Goal: Find contact information: Find contact information

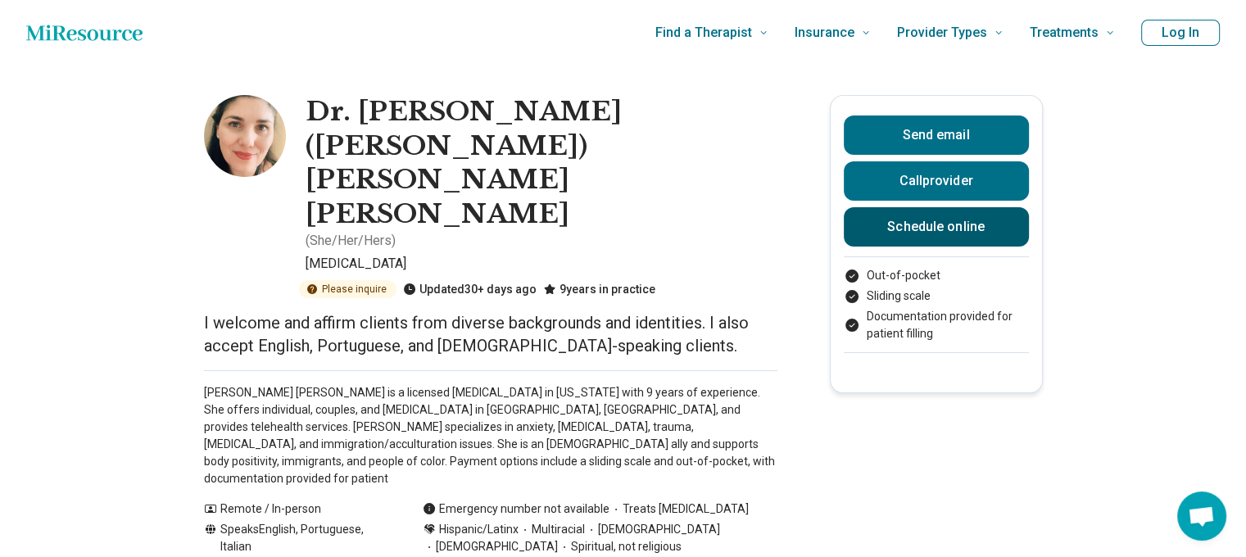
click at [954, 215] on link "Schedule online" at bounding box center [936, 226] width 185 height 39
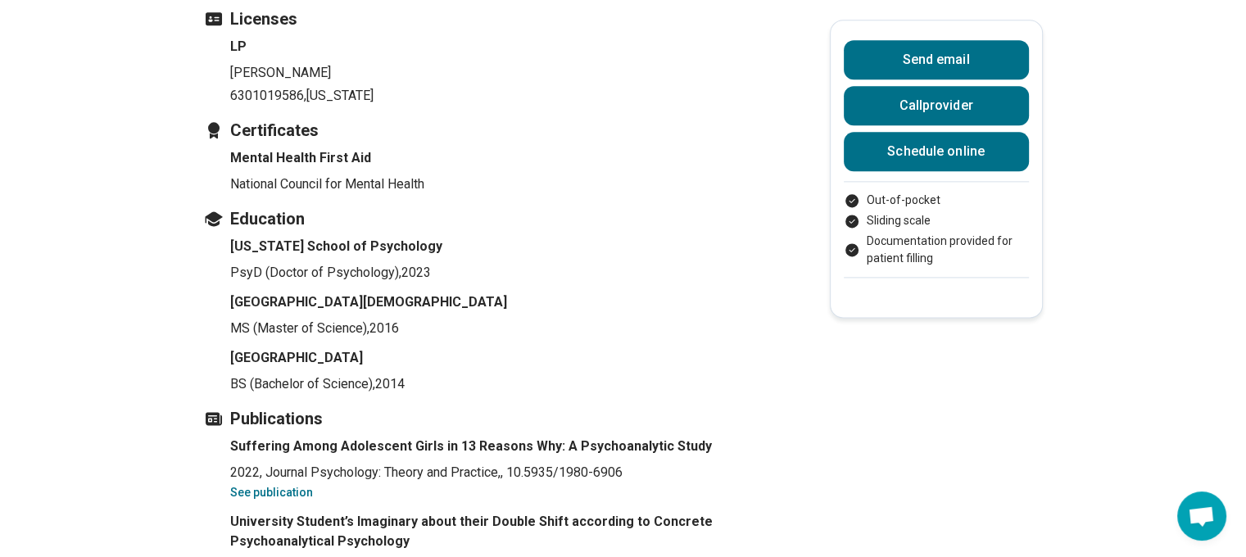
scroll to position [2540, 0]
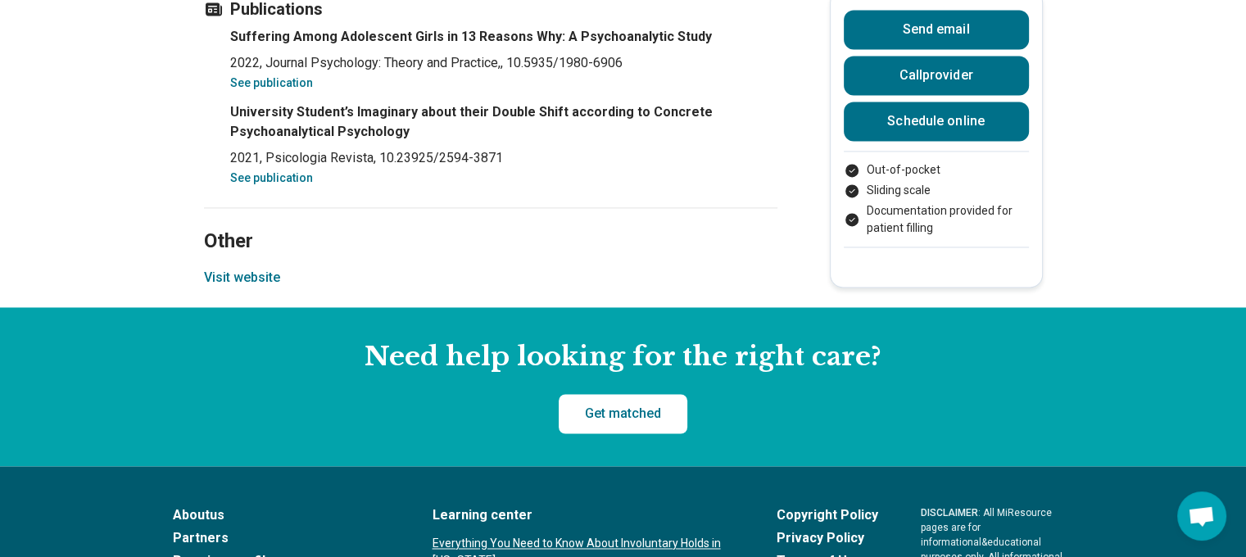
drag, startPoint x: 224, startPoint y: 153, endPoint x: 234, endPoint y: 147, distance: 11.1
click at [234, 268] on button "Visit website" at bounding box center [242, 278] width 76 height 20
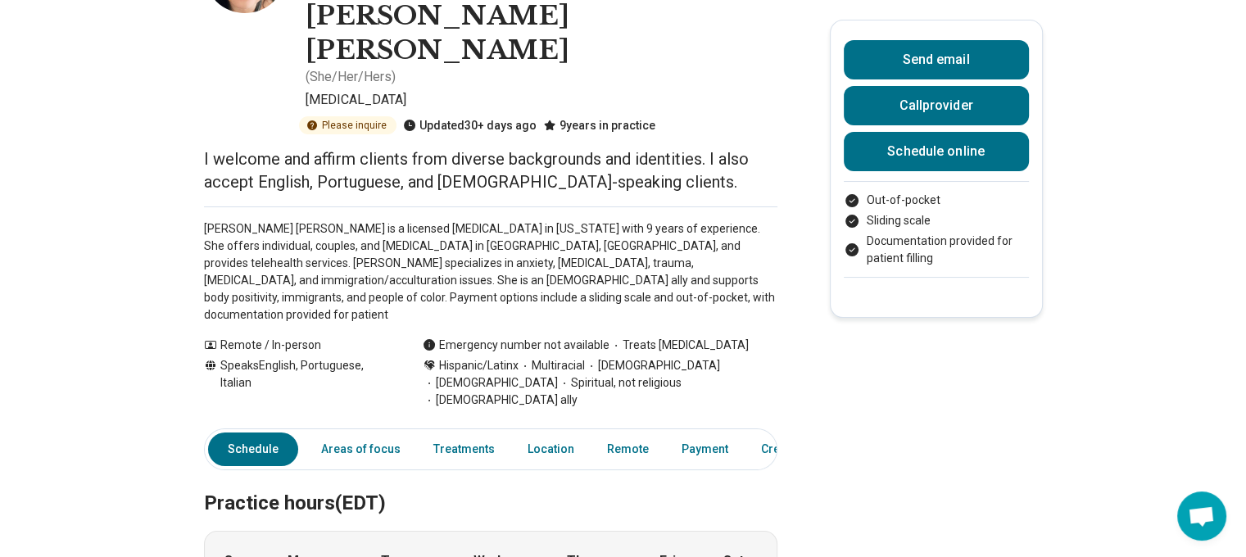
scroll to position [0, 0]
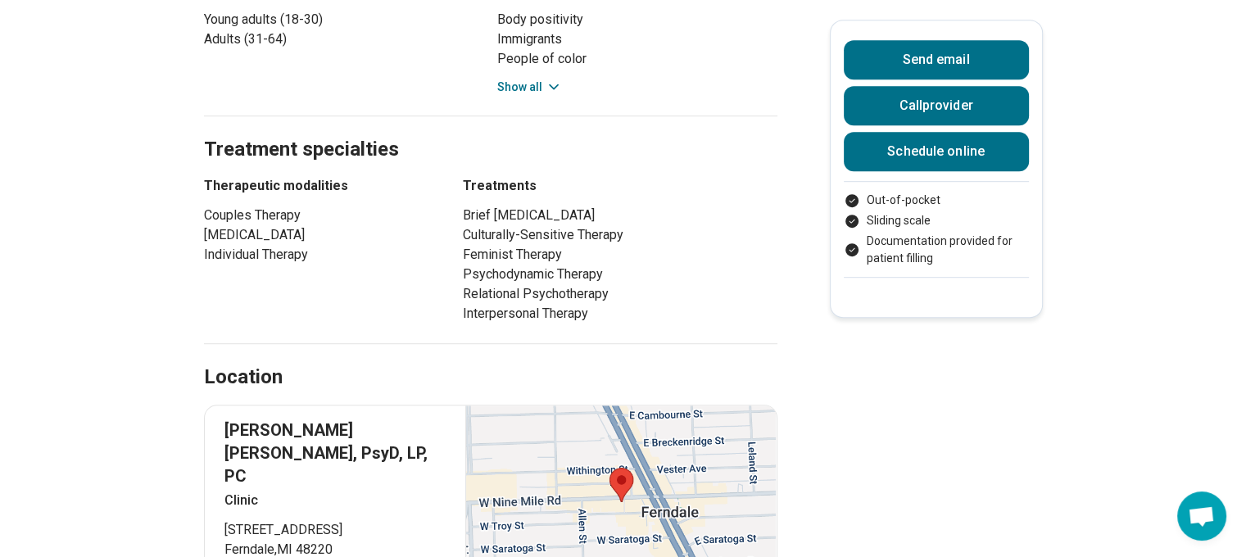
scroll to position [983, 0]
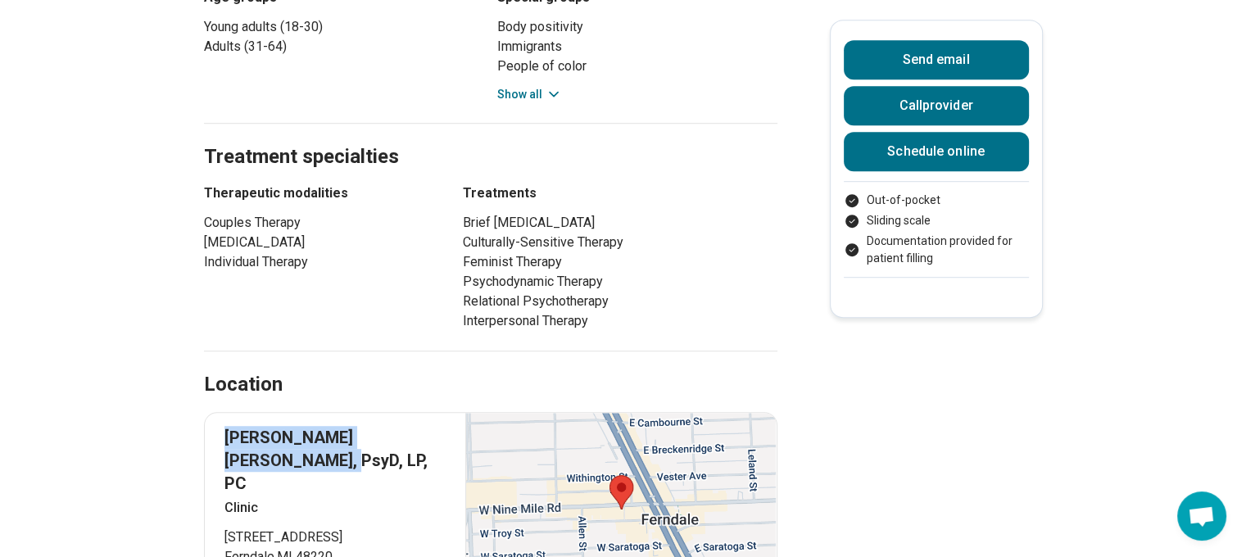
drag, startPoint x: 232, startPoint y: 334, endPoint x: 266, endPoint y: 353, distance: 39.2
click at [266, 426] on p "[PERSON_NAME] [PERSON_NAME], PsyD, LP, PC" at bounding box center [335, 460] width 222 height 69
copy p "[PERSON_NAME] [PERSON_NAME], PsyD"
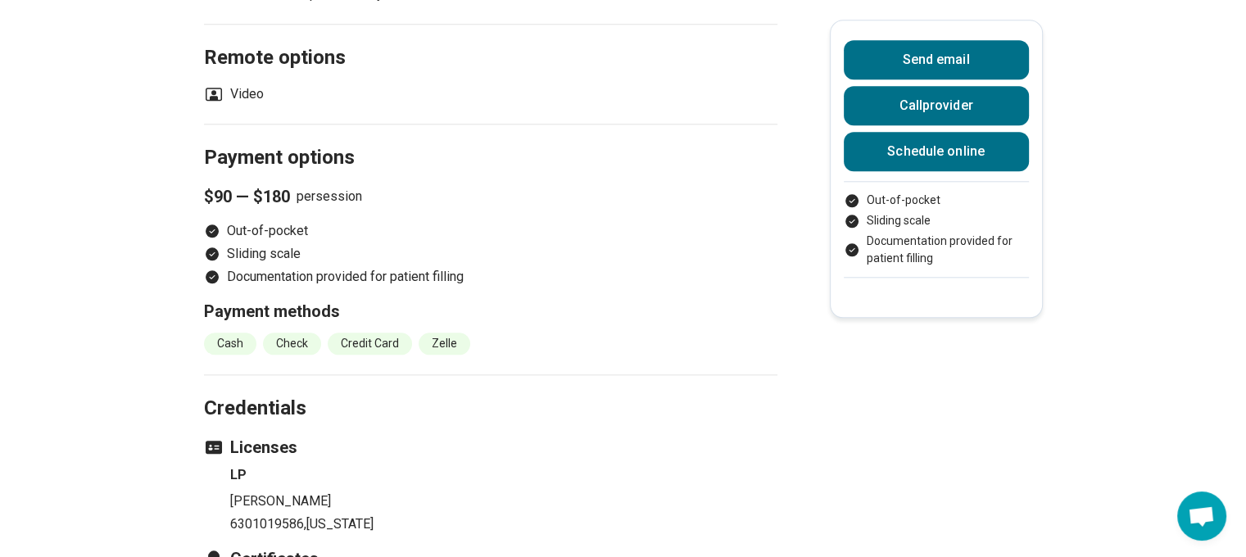
scroll to position [1721, 0]
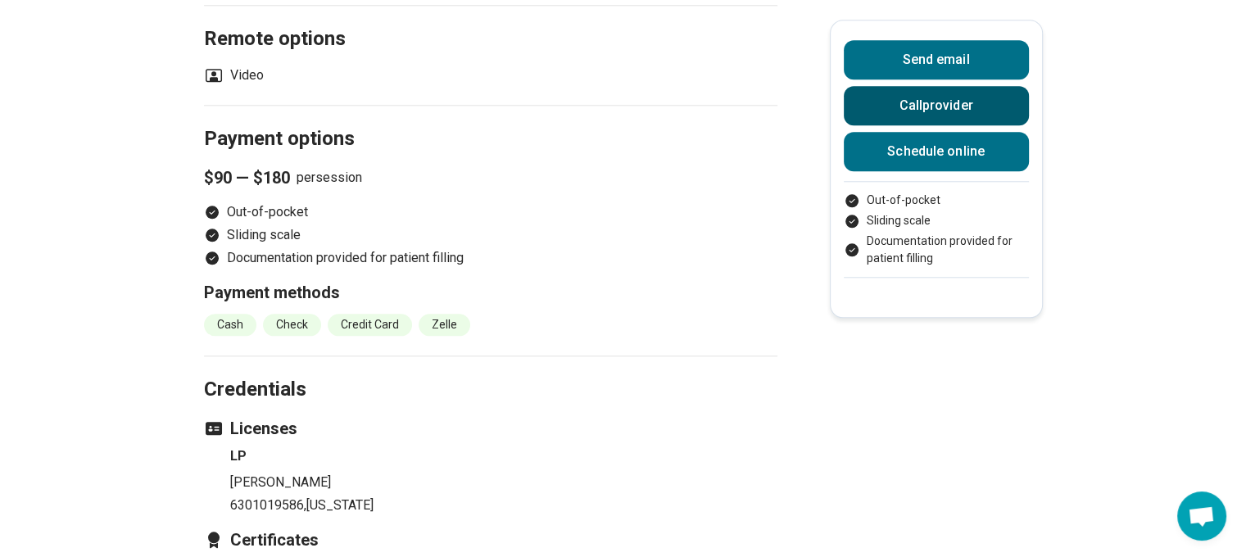
click at [950, 107] on button "Call provider" at bounding box center [936, 105] width 185 height 39
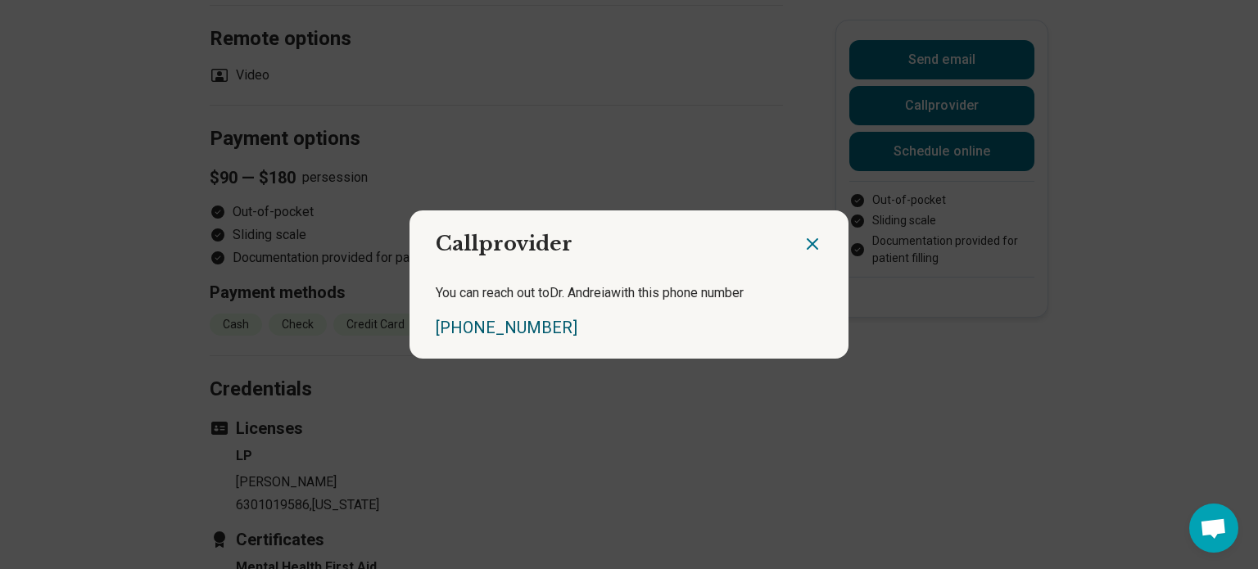
drag, startPoint x: 616, startPoint y: 327, endPoint x: 440, endPoint y: 327, distance: 176.1
click at [440, 327] on div "[PHONE_NUMBER]" at bounding box center [629, 327] width 387 height 23
copy link "[PHONE_NUMBER]"
click at [664, 129] on div "Call provider You can reach out to Dr. [PERSON_NAME] with this phone number [PH…" at bounding box center [629, 284] width 1258 height 569
click at [665, 140] on div "Call provider You can reach out to Dr. [PERSON_NAME] with this phone number [PH…" at bounding box center [629, 284] width 1258 height 569
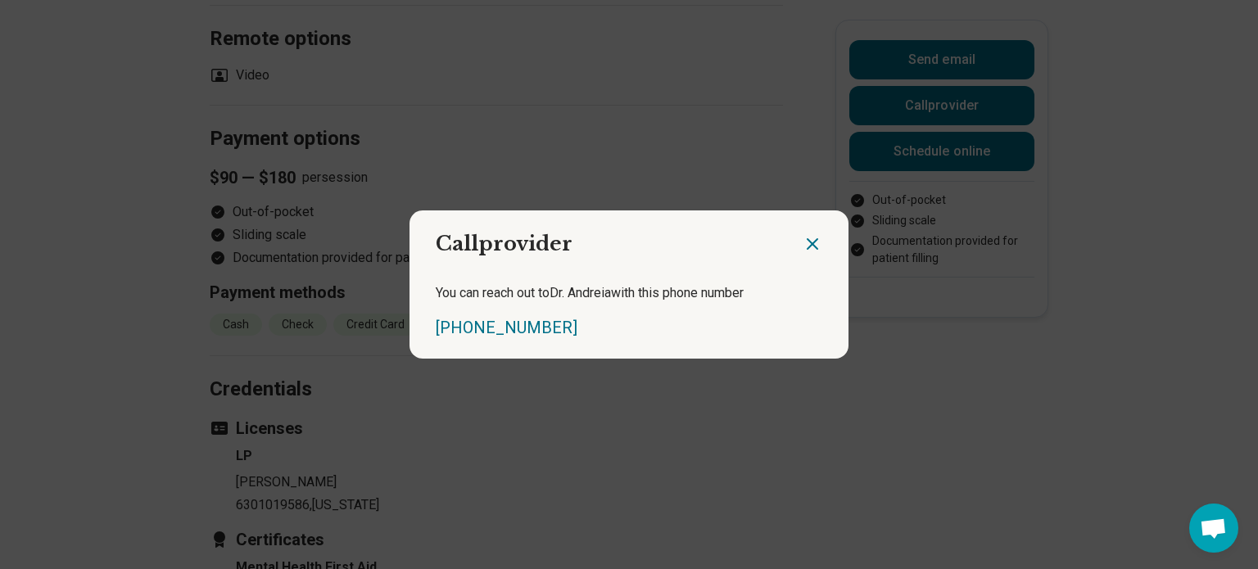
click at [808, 240] on icon "Close dialog" at bounding box center [813, 244] width 10 height 10
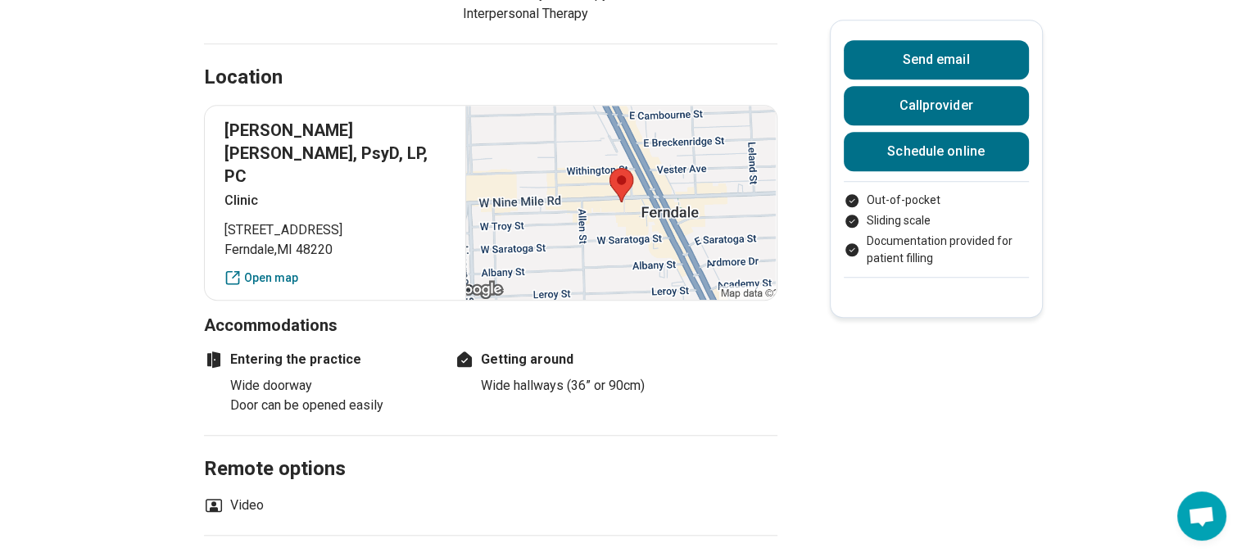
scroll to position [1229, 0]
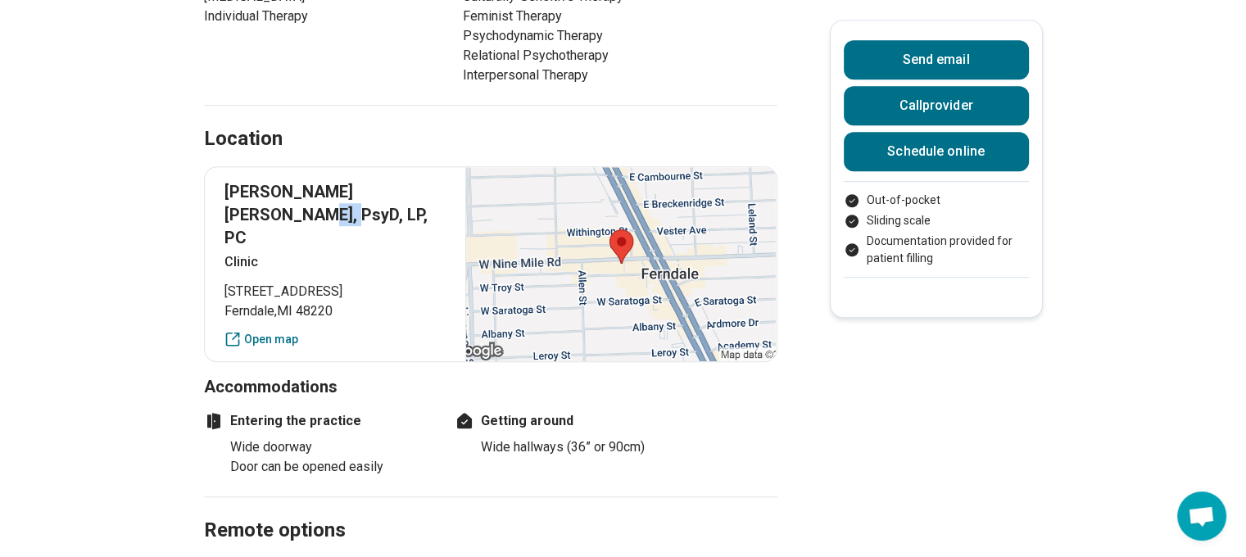
drag, startPoint x: 231, startPoint y: 107, endPoint x: 263, endPoint y: 112, distance: 32.3
click at [263, 180] on p "[PERSON_NAME] [PERSON_NAME], PsyD, LP, PC" at bounding box center [335, 214] width 222 height 69
copy p "PsyD"
